Goal: Information Seeking & Learning: Check status

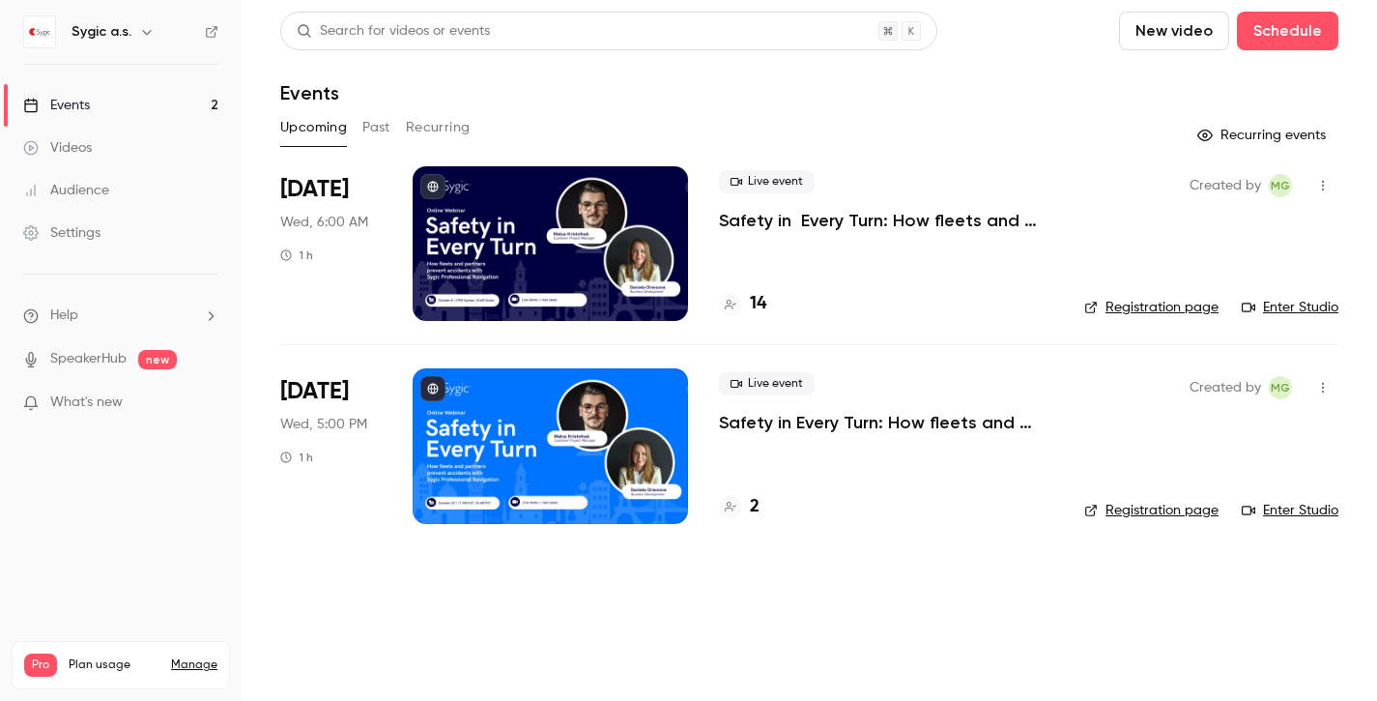
click at [868, 294] on div "14" at bounding box center [886, 304] width 334 height 26
click at [760, 301] on h4 "14" at bounding box center [758, 304] width 16 height 26
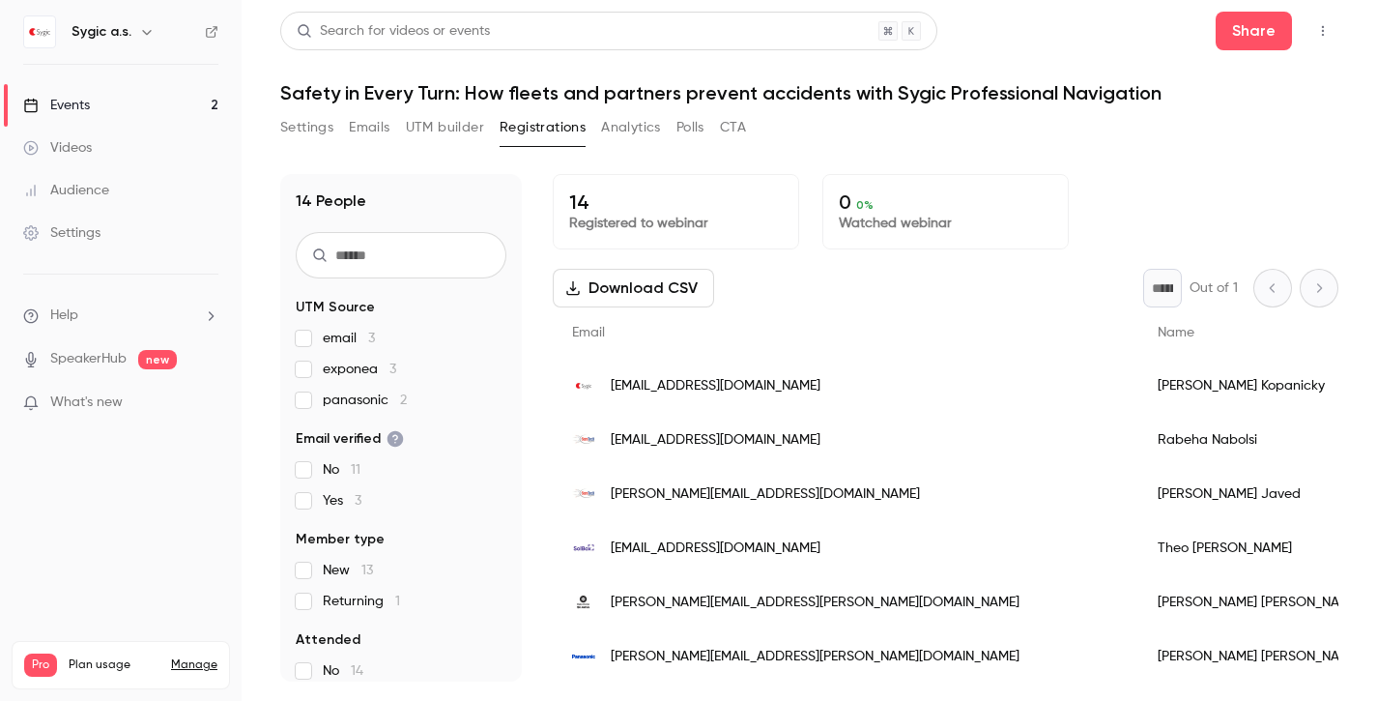
click at [82, 107] on div "Events" at bounding box center [56, 105] width 67 height 19
